Goal: Information Seeking & Learning: Learn about a topic

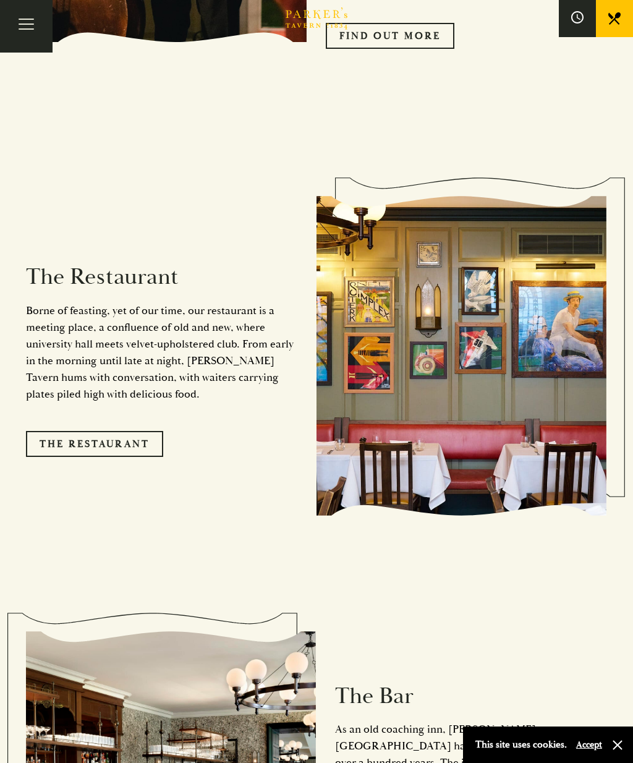
scroll to position [1144, 0]
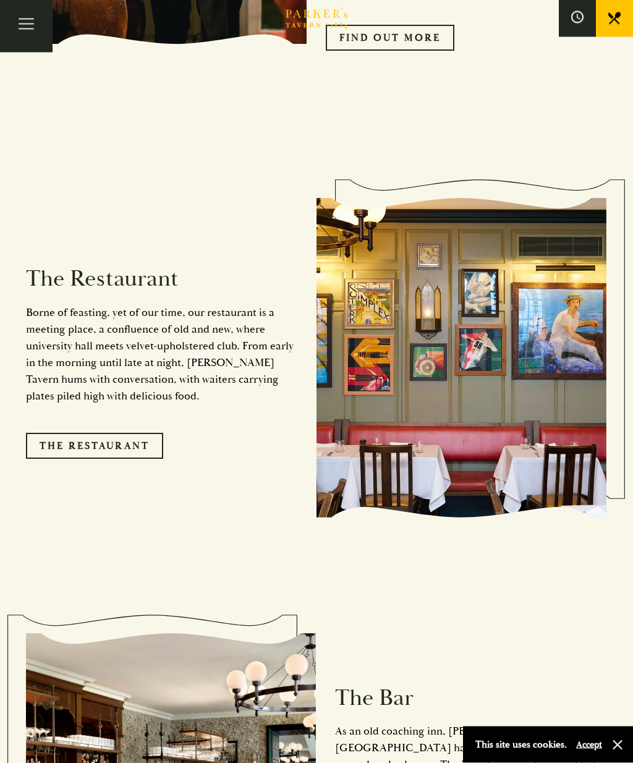
click at [99, 460] on link "The Restaurant" at bounding box center [94, 447] width 137 height 26
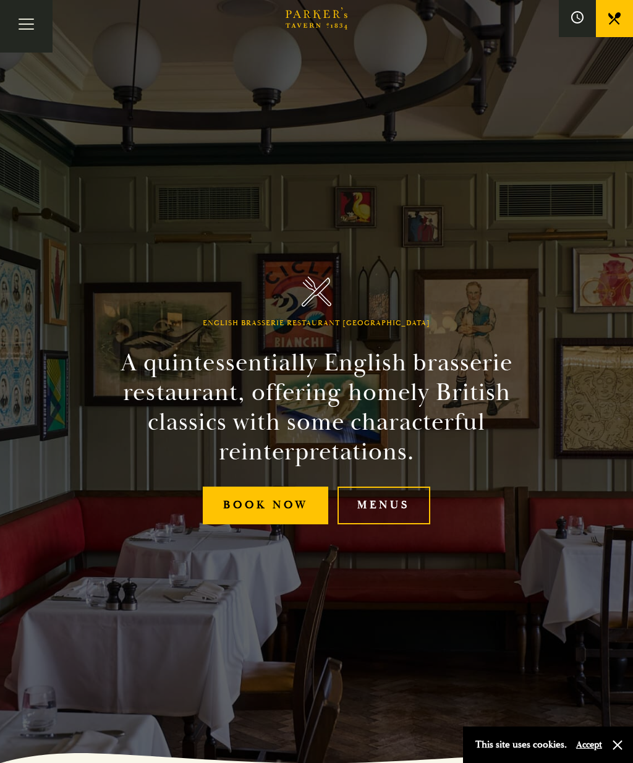
click at [390, 525] on link "Menus" at bounding box center [384, 506] width 93 height 38
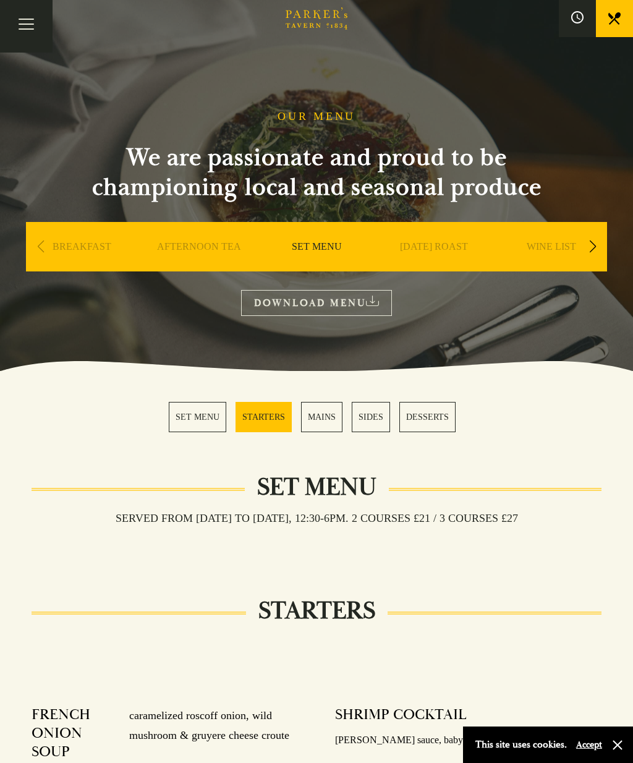
click at [448, 246] on link "SUNDAY ROAST" at bounding box center [434, 265] width 68 height 49
